Goal: Information Seeking & Learning: Check status

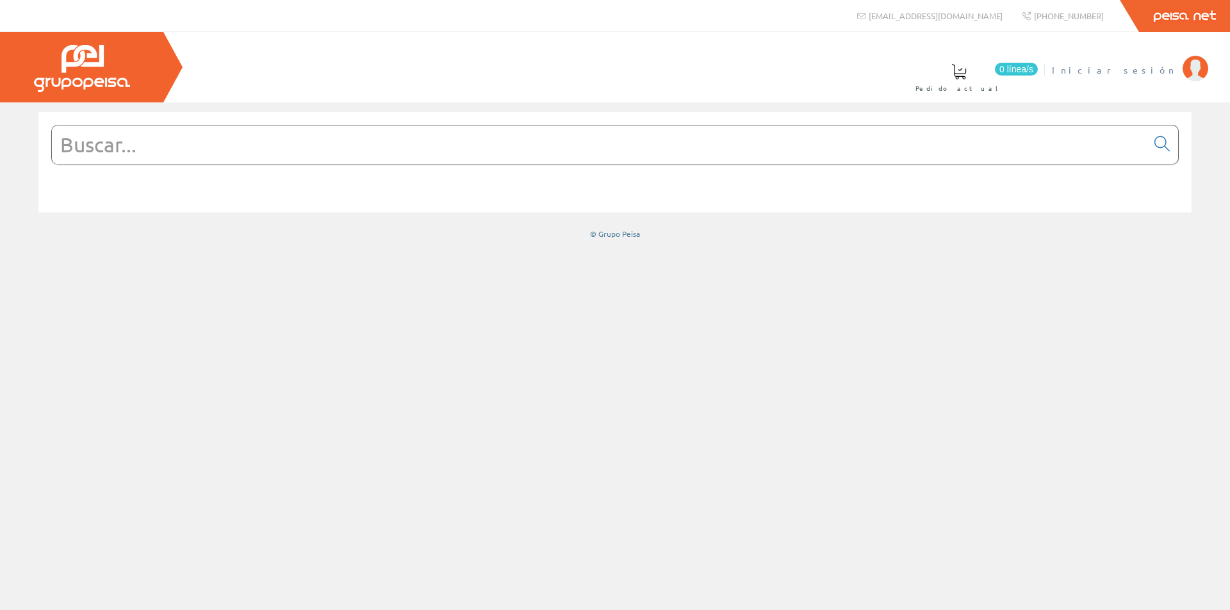
click at [1139, 67] on span "Iniciar sesión" at bounding box center [1113, 69] width 124 height 13
click at [1073, 65] on span "Juan Carlos Cámara Colmenar" at bounding box center [1117, 69] width 117 height 13
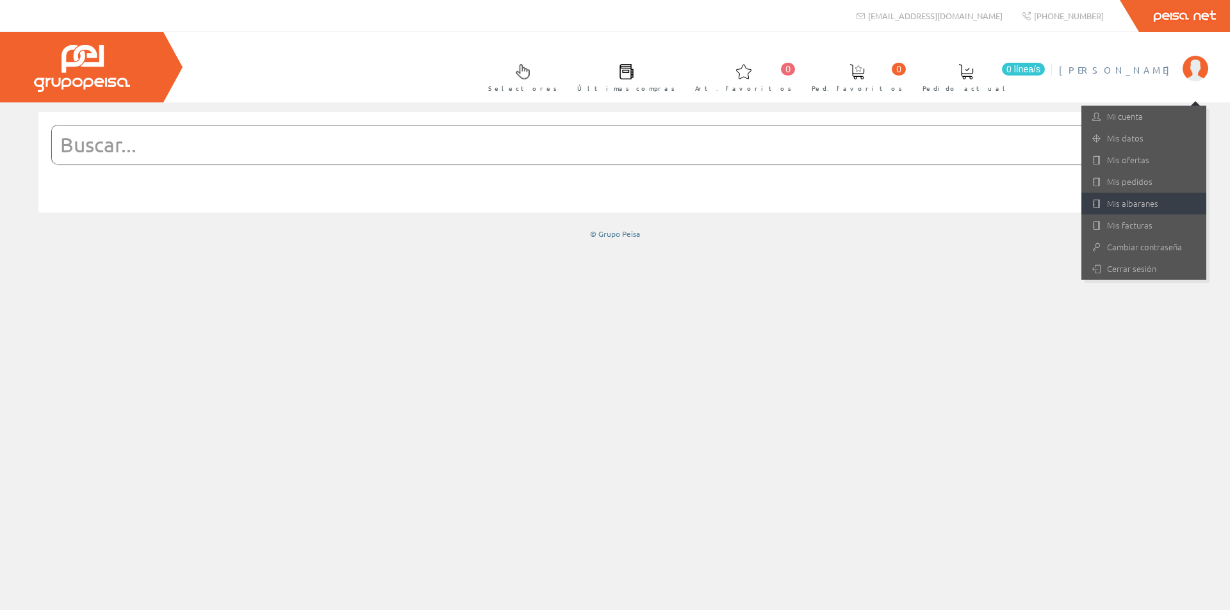
click at [1129, 207] on link "Mis albaranes" at bounding box center [1143, 204] width 125 height 22
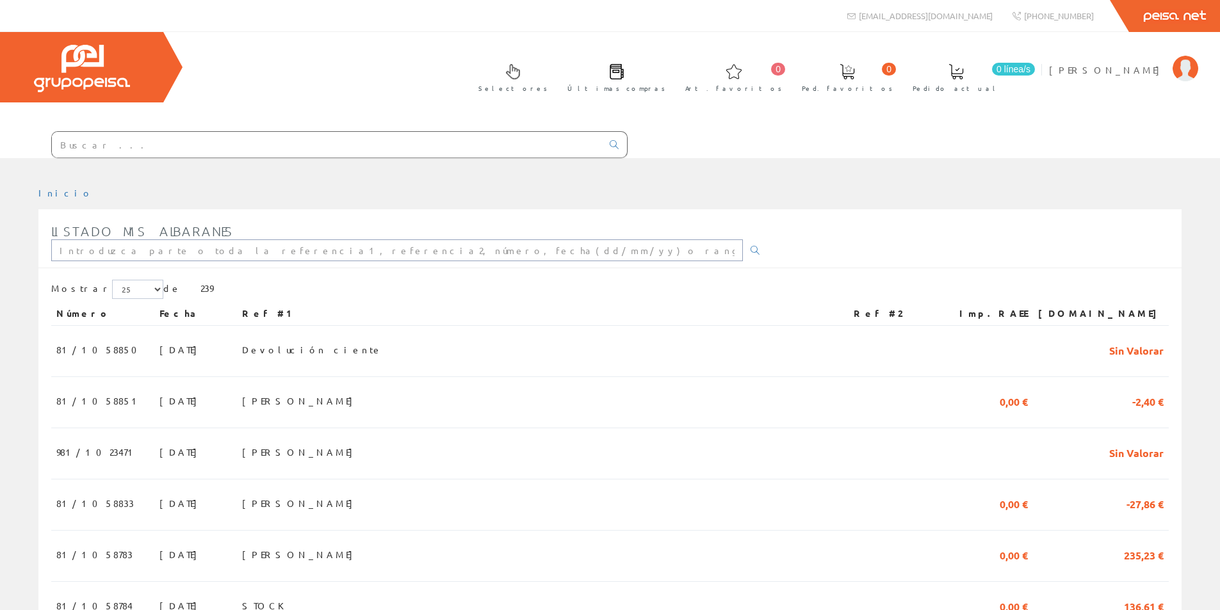
click at [111, 256] on input "text" at bounding box center [397, 250] width 692 height 22
type input "sertyman"
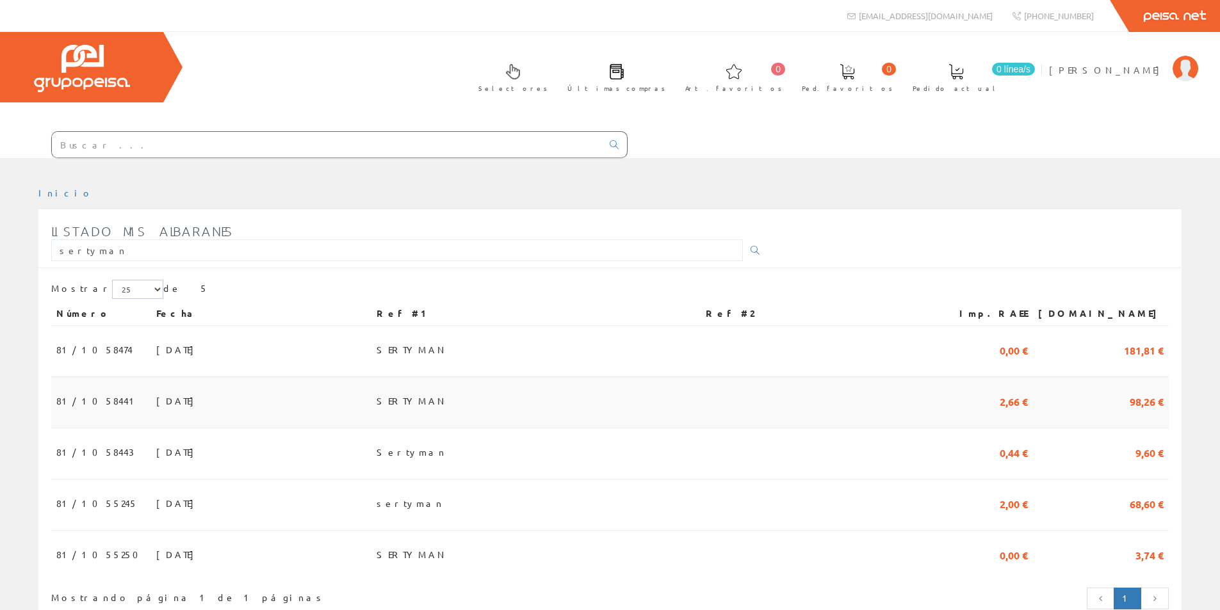
scroll to position [53, 0]
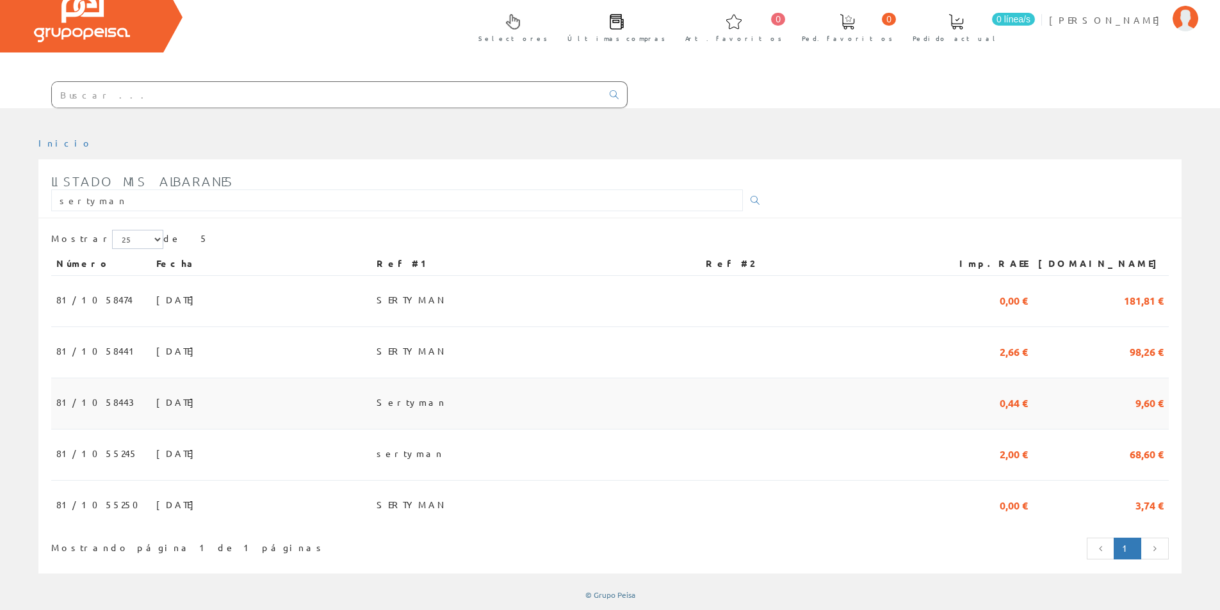
click at [156, 396] on span "17/09/2025" at bounding box center [178, 402] width 44 height 22
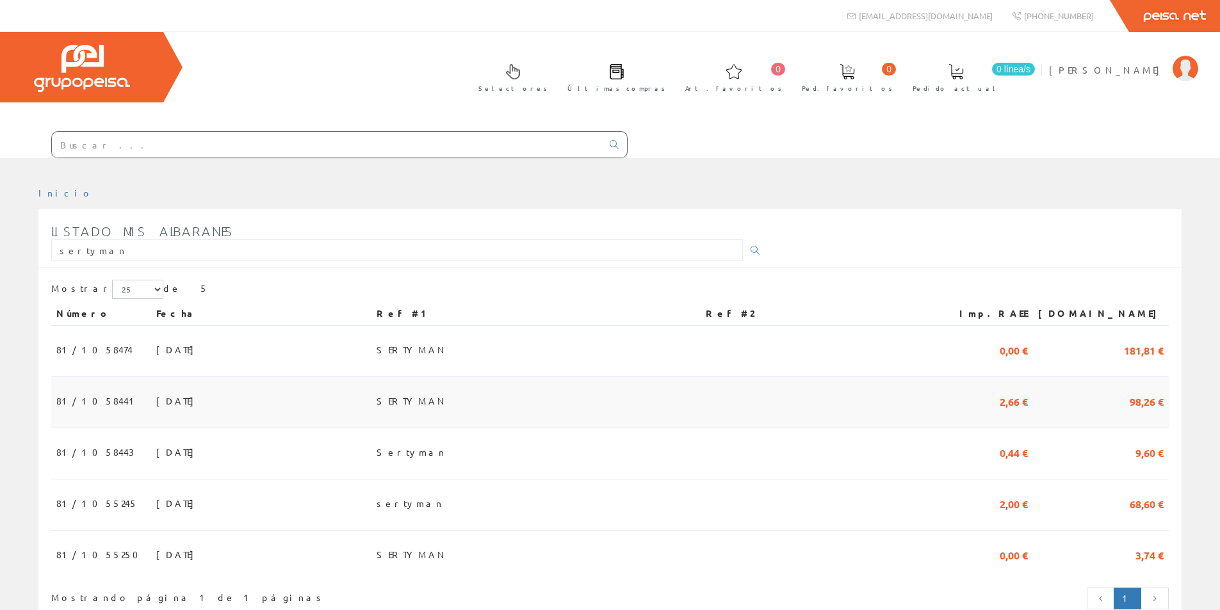
scroll to position [53, 0]
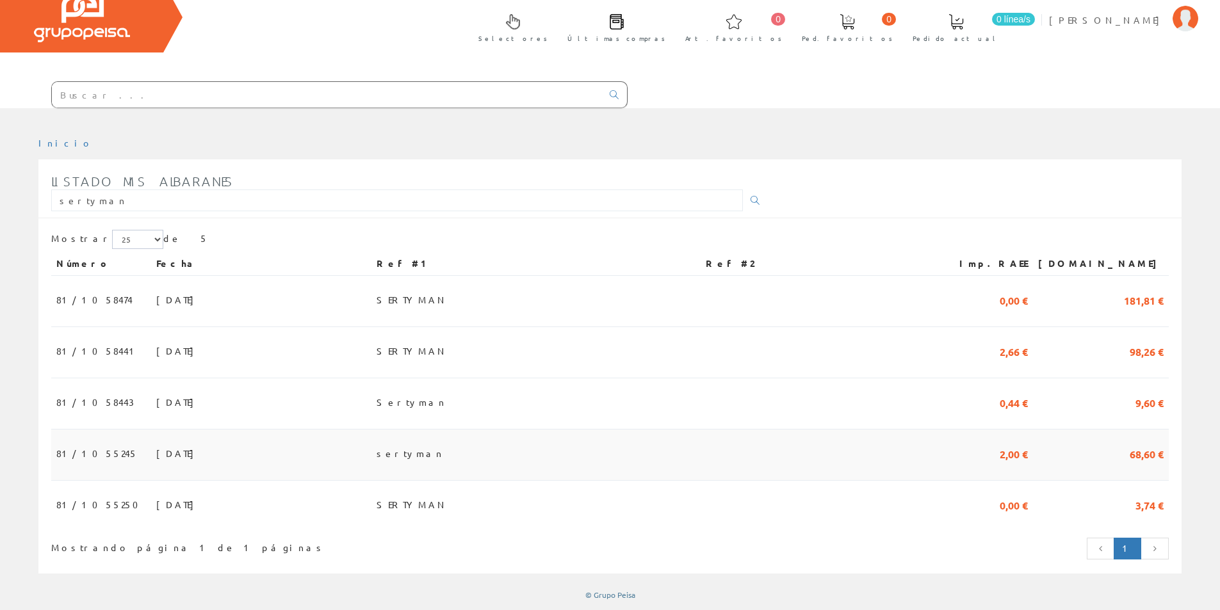
click at [485, 456] on td "sertyman" at bounding box center [535, 455] width 329 height 51
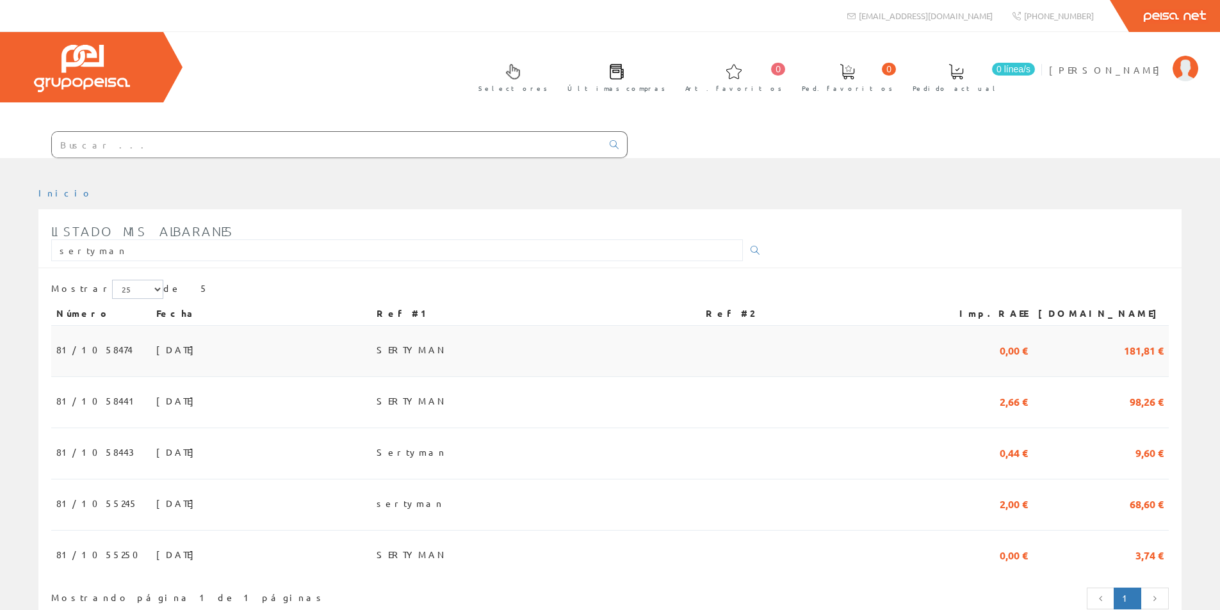
scroll to position [53, 0]
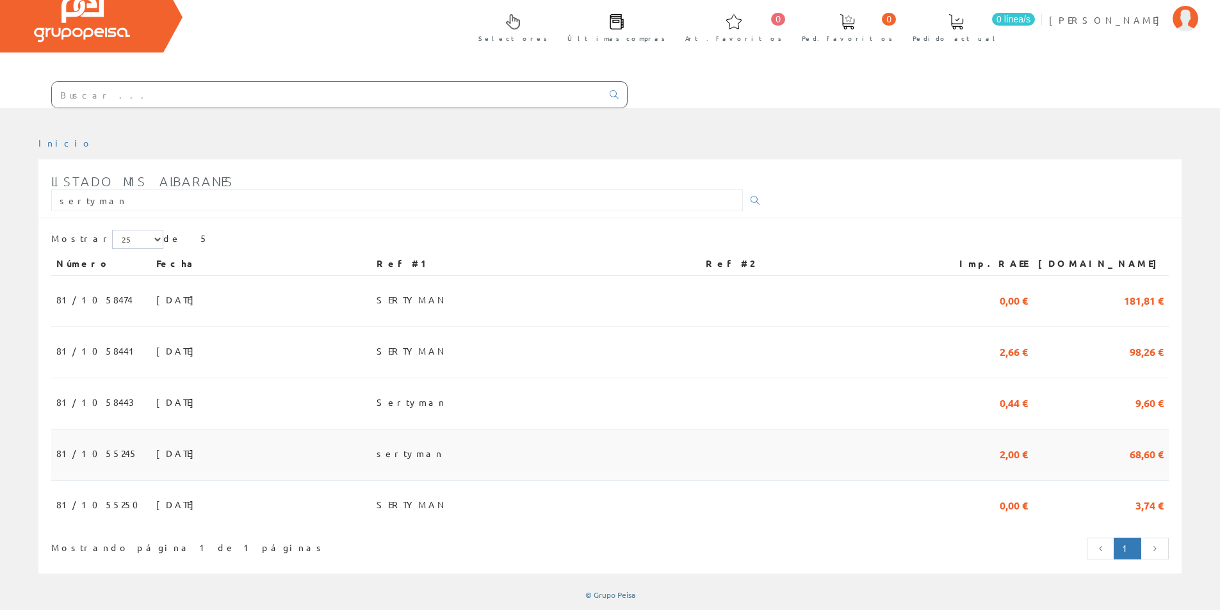
click at [444, 450] on span "sertyman" at bounding box center [410, 453] width 67 height 22
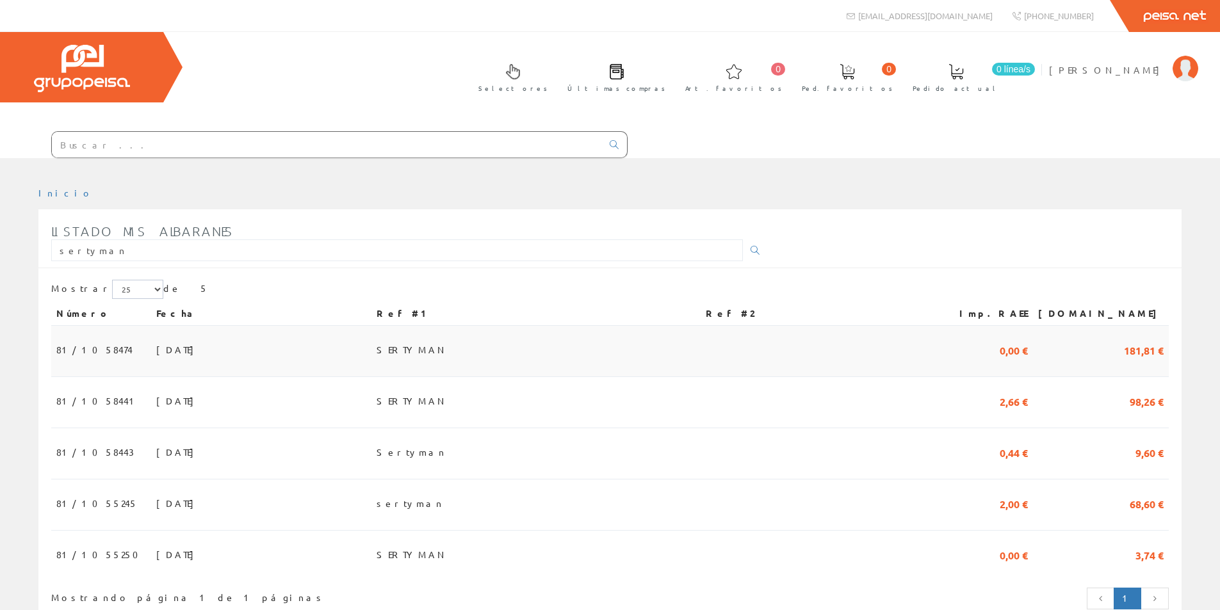
scroll to position [53, 0]
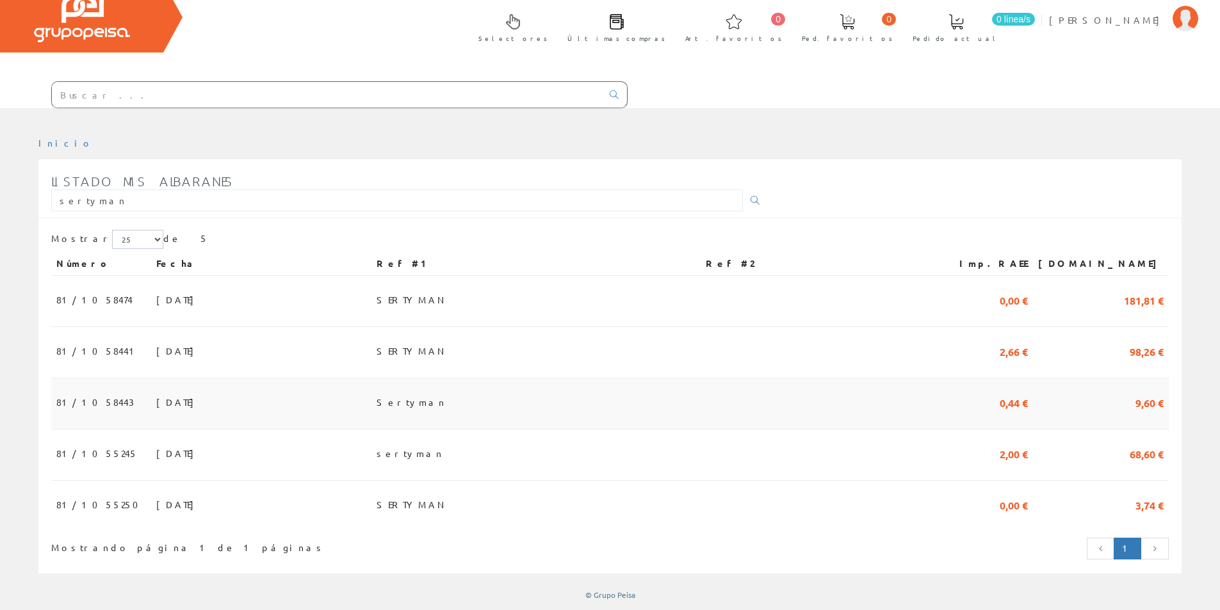
click at [446, 398] on span "Sertyman" at bounding box center [412, 402] width 70 height 22
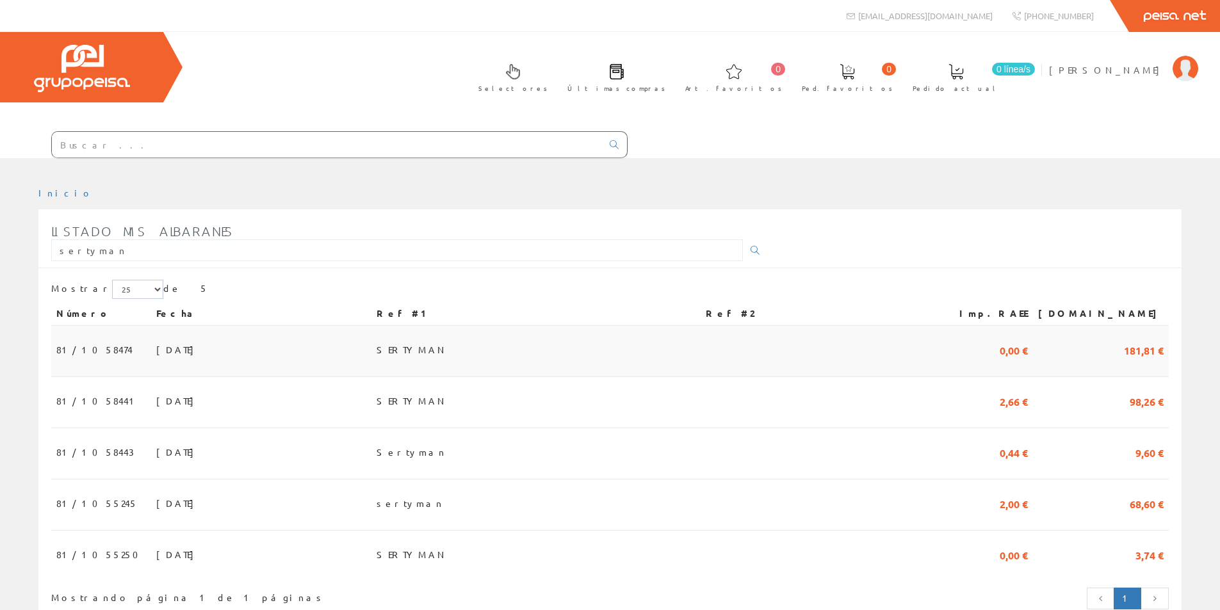
scroll to position [53, 0]
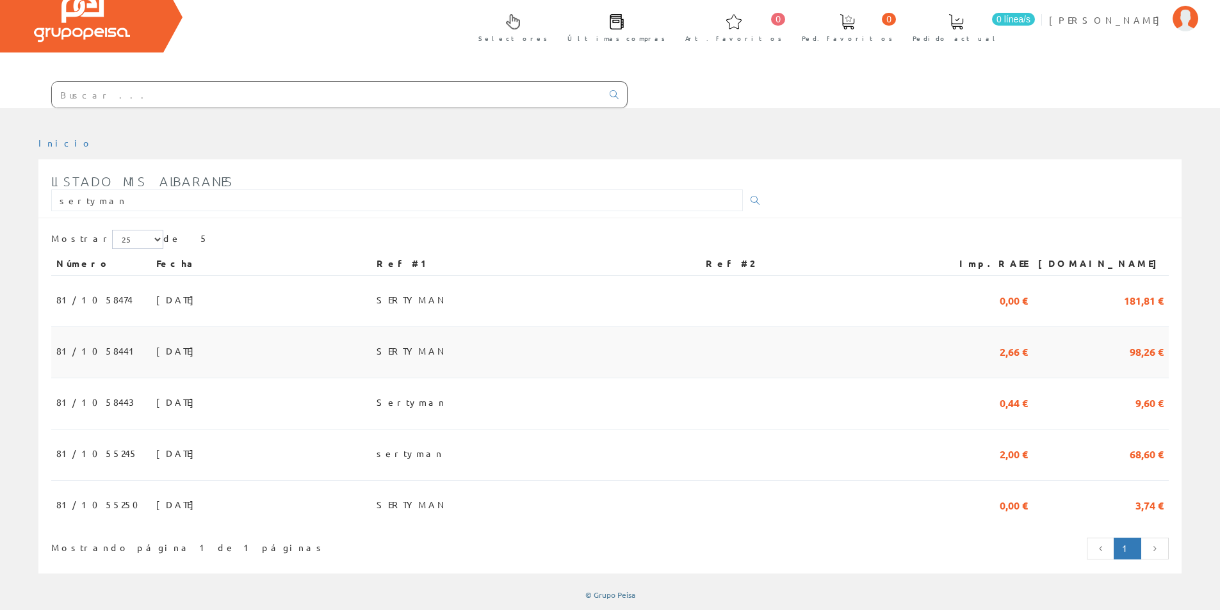
click at [448, 349] on span "SERTYMAN" at bounding box center [412, 351] width 71 height 22
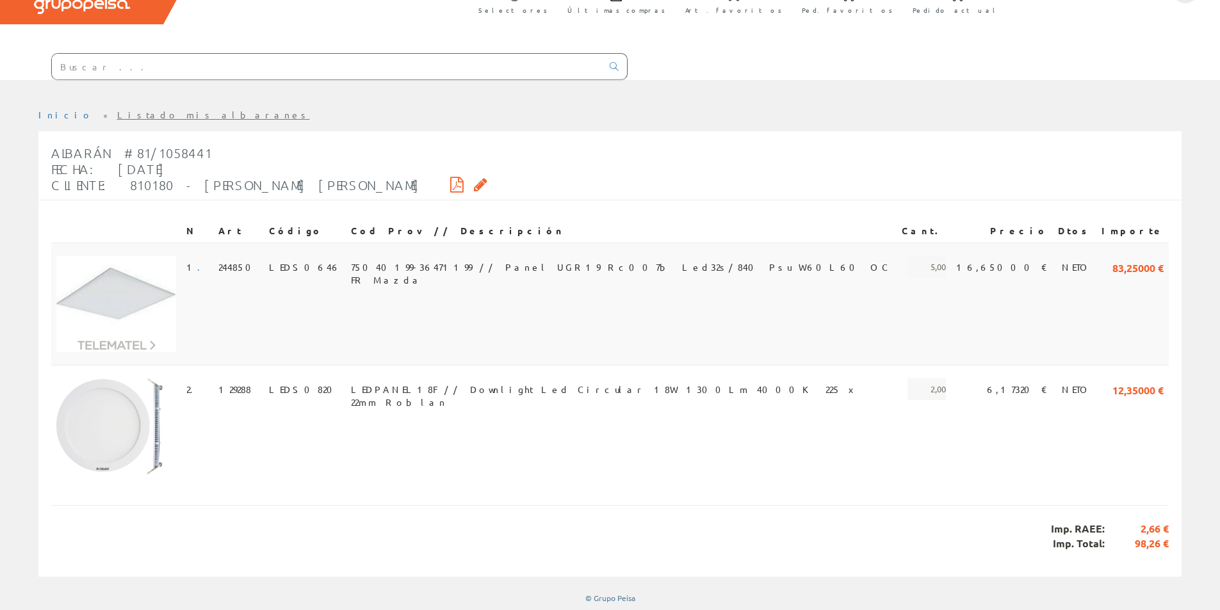
scroll to position [79, 0]
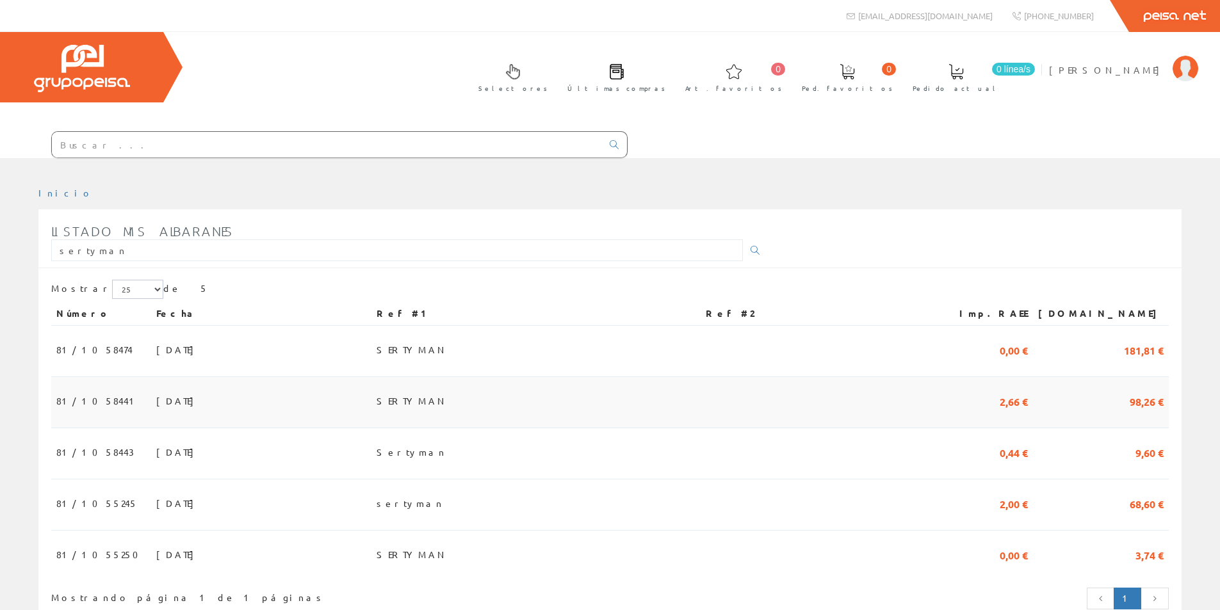
scroll to position [53, 0]
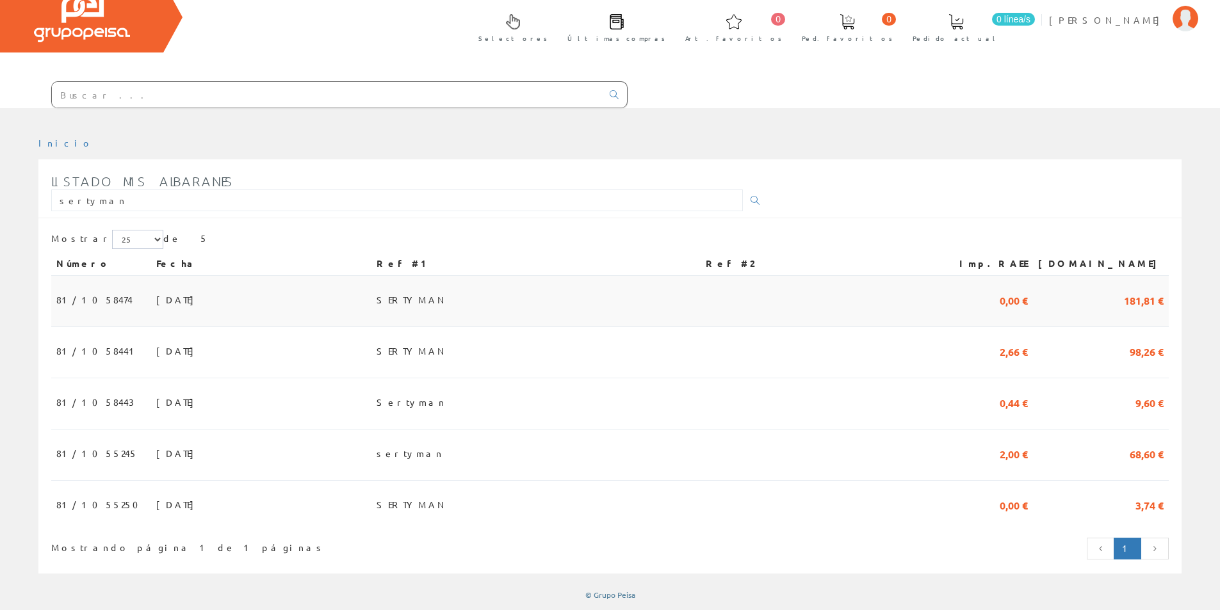
click at [448, 295] on span "SERTYMAN" at bounding box center [412, 300] width 71 height 22
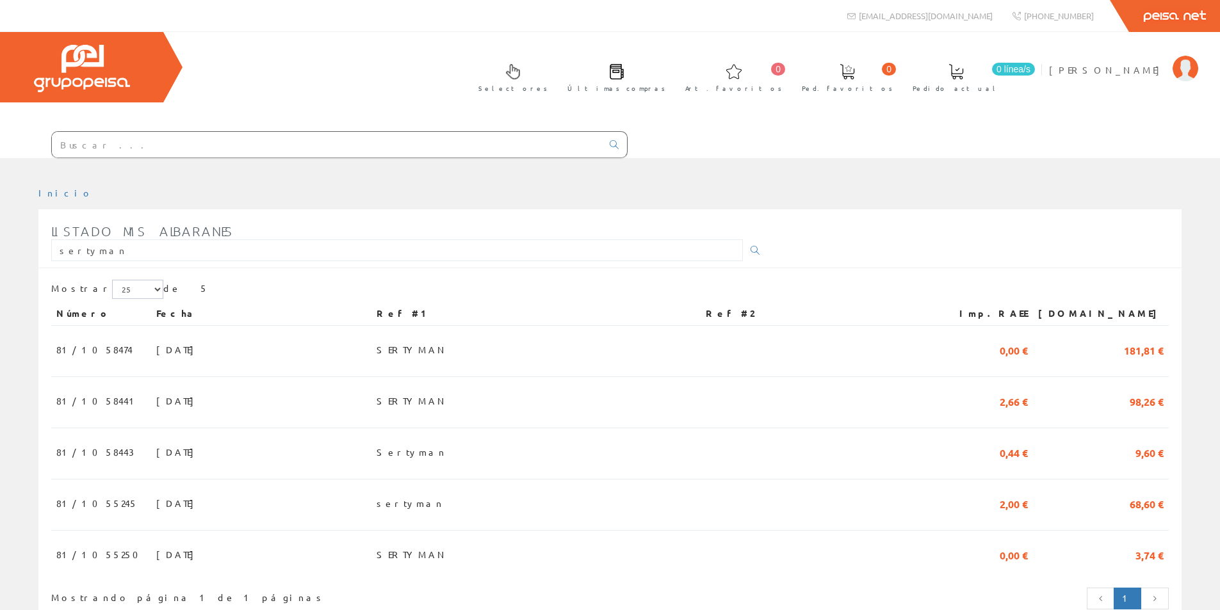
scroll to position [53, 0]
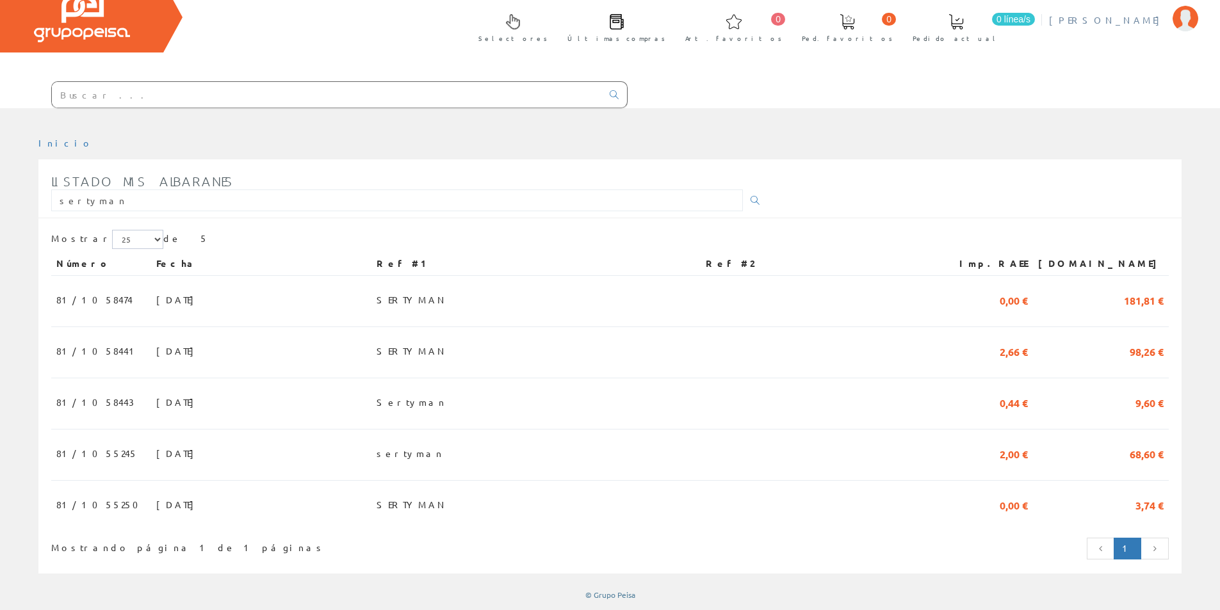
click at [1066, 13] on span "[PERSON_NAME]" at bounding box center [1107, 19] width 117 height 13
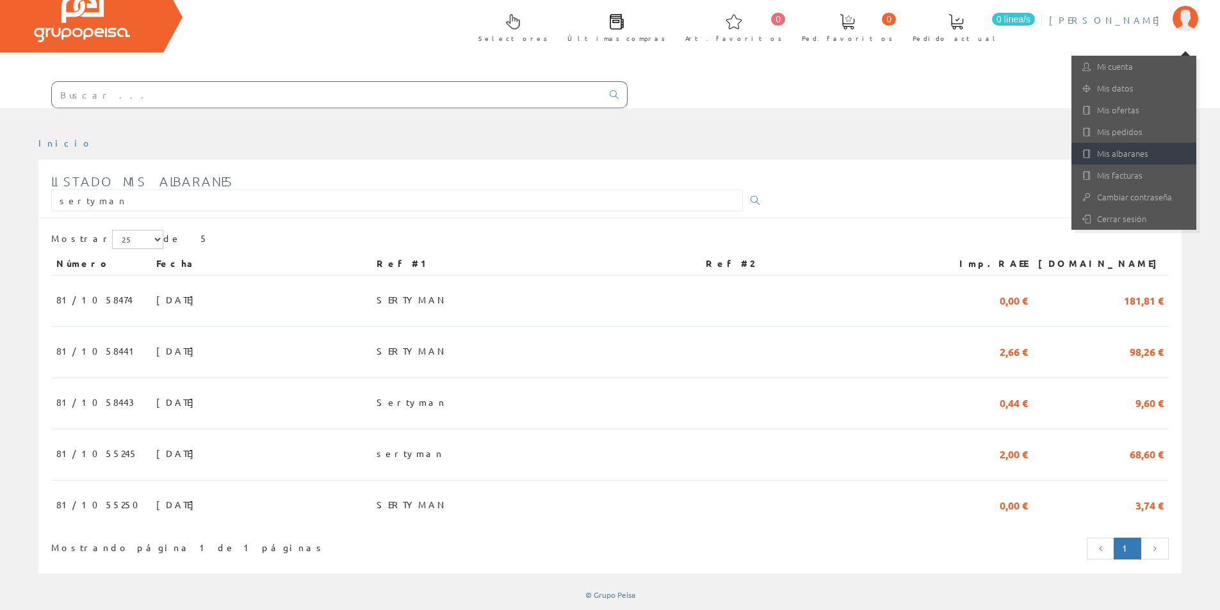
click at [1110, 153] on link "Mis albaranes" at bounding box center [1133, 154] width 125 height 22
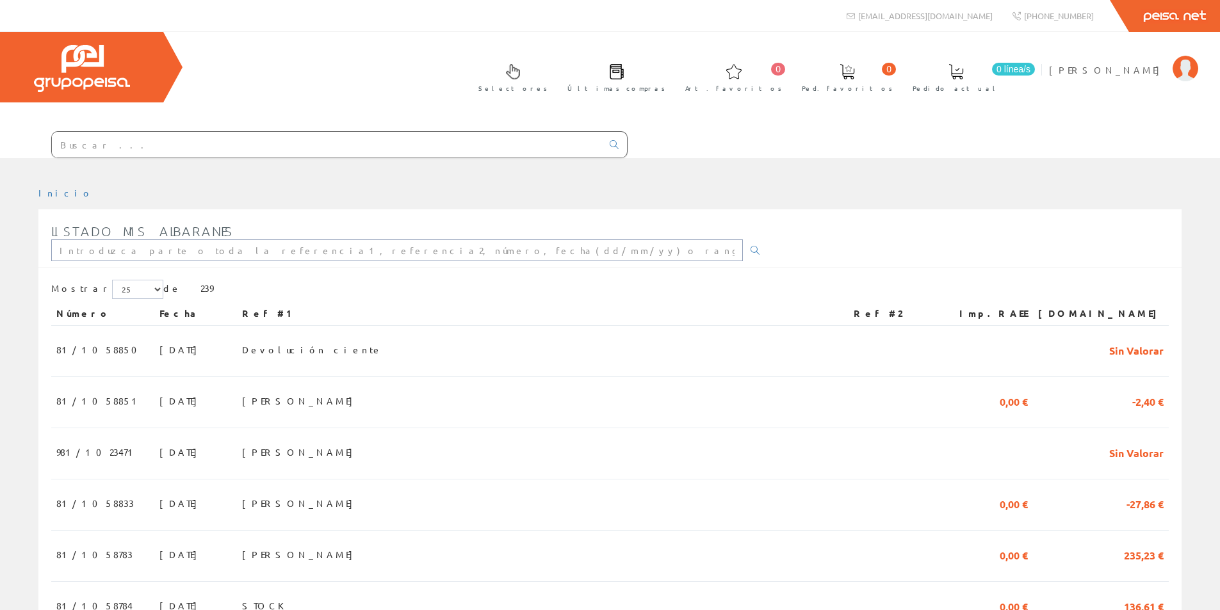
click at [93, 254] on input "text" at bounding box center [397, 250] width 692 height 22
type input "mariano"
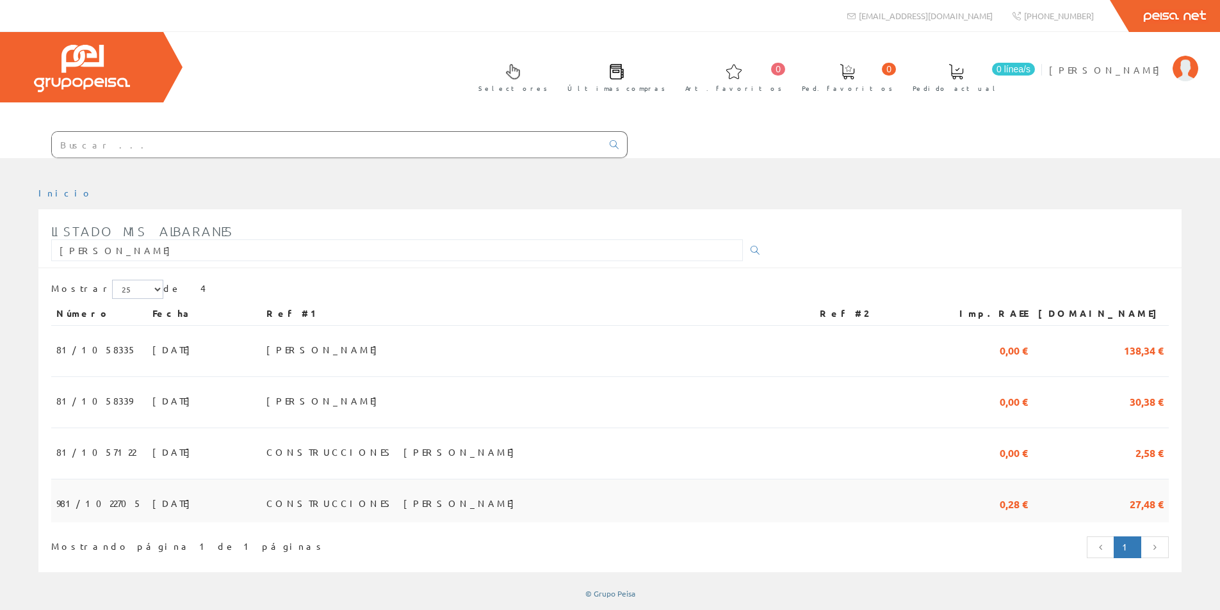
click at [384, 502] on span "CONSTRUCCIONES MARIANO" at bounding box center [393, 503] width 254 height 22
click at [363, 399] on span "MARIANO" at bounding box center [324, 401] width 117 height 22
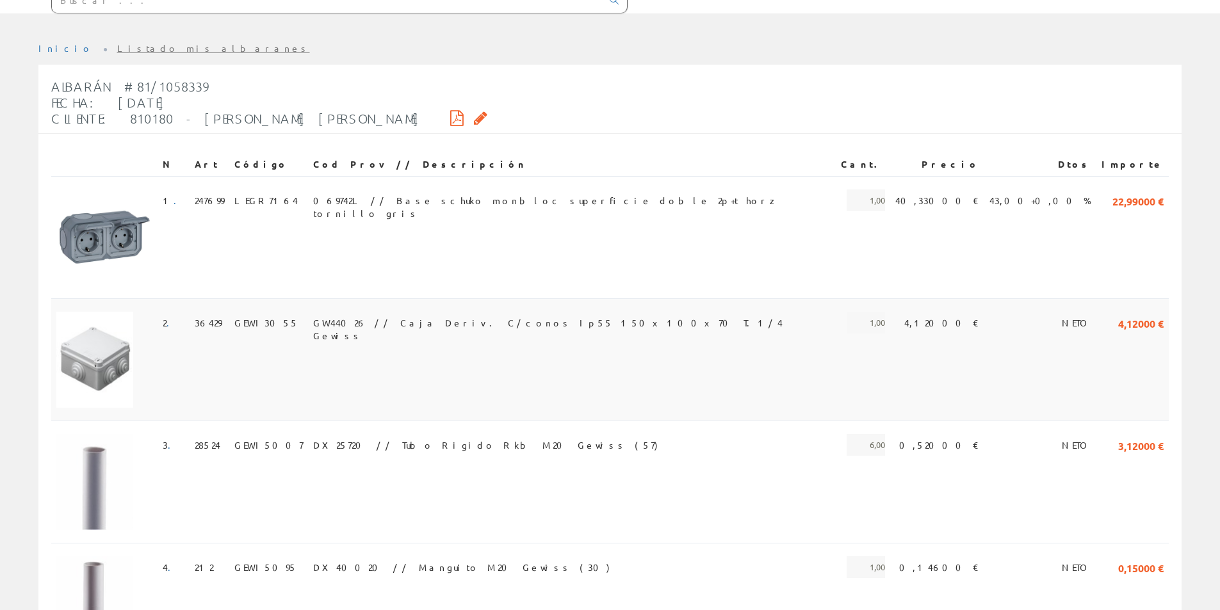
scroll to position [132, 0]
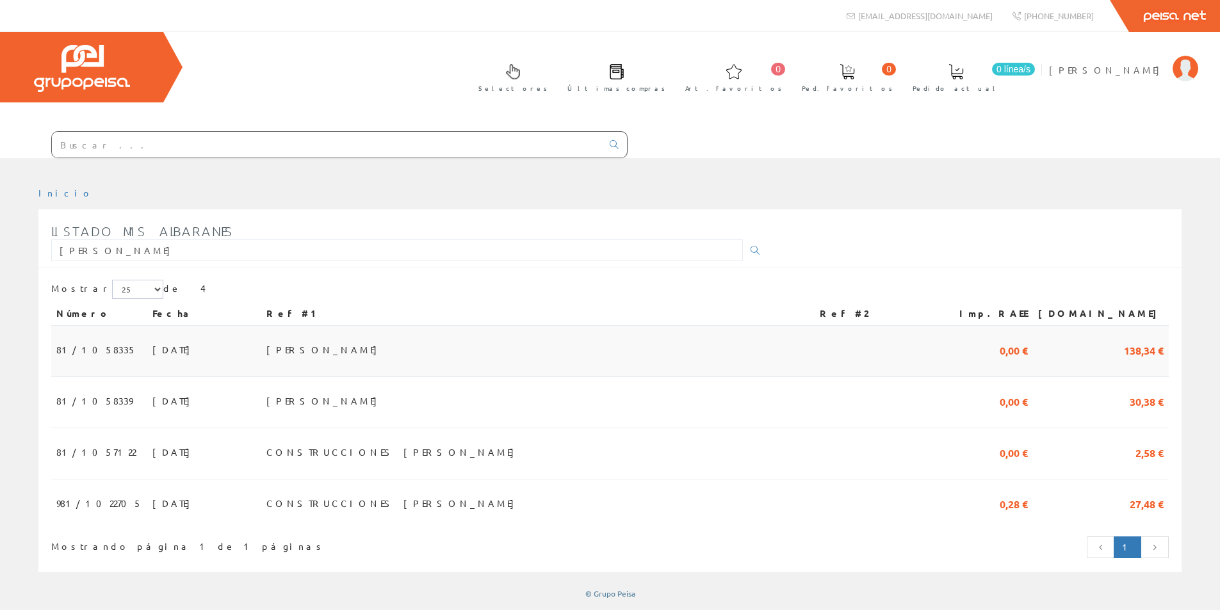
click at [353, 348] on span "[PERSON_NAME]" at bounding box center [324, 350] width 117 height 22
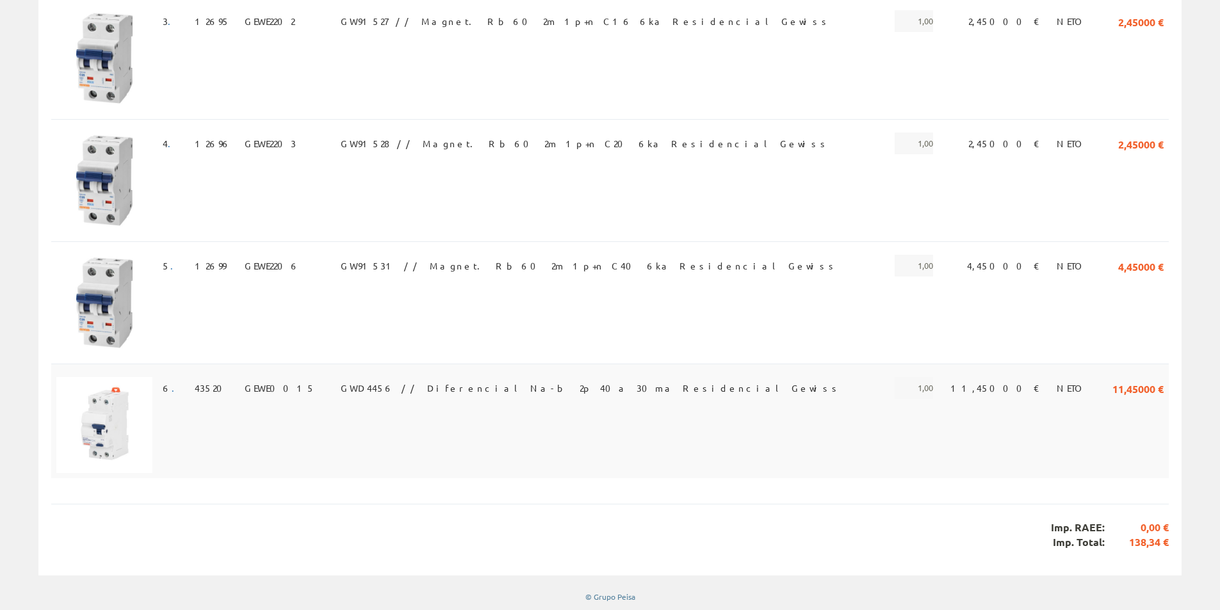
scroll to position [505, 0]
